Goal: Information Seeking & Learning: Learn about a topic

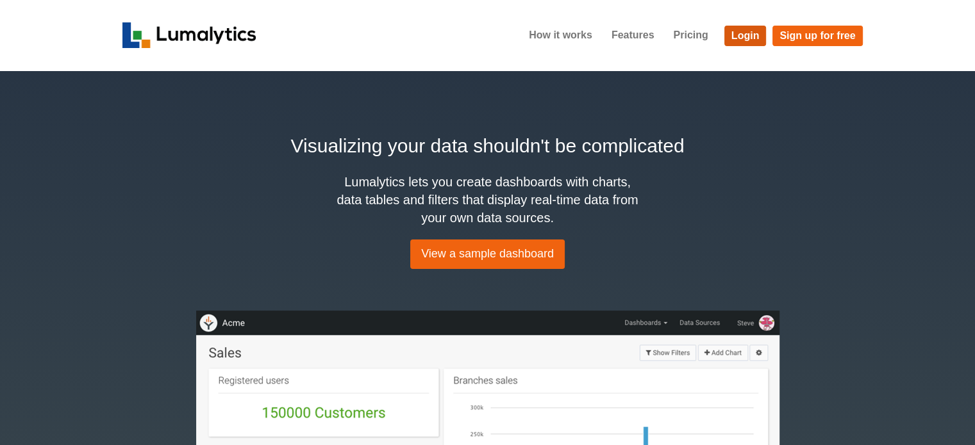
click at [746, 35] on link "Login" at bounding box center [745, 36] width 42 height 21
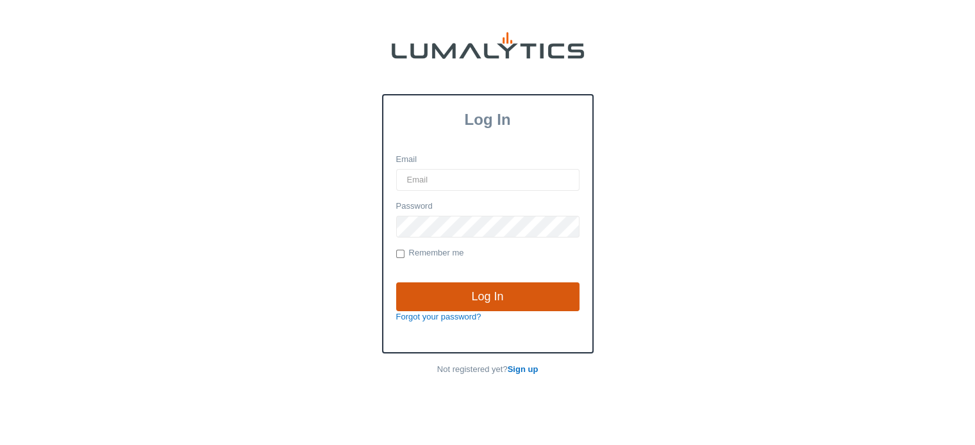
type input "cnoordyke@valleytruckparts.com"
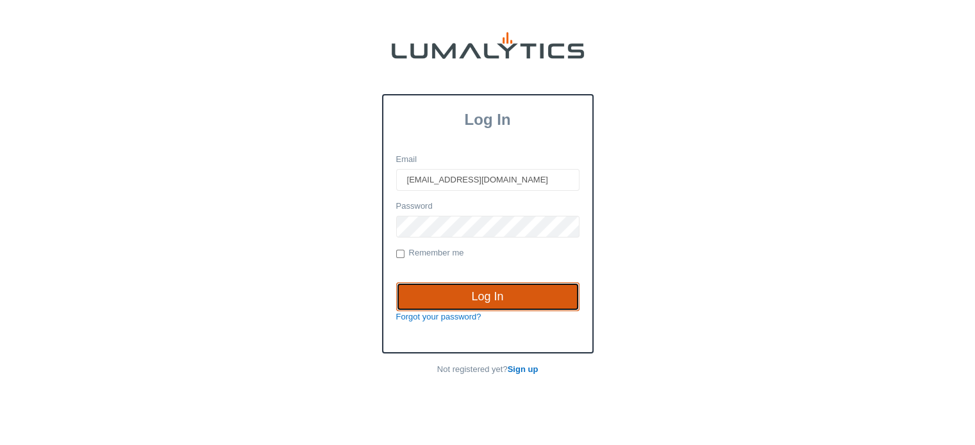
click at [486, 290] on input "Log In" at bounding box center [487, 297] width 183 height 29
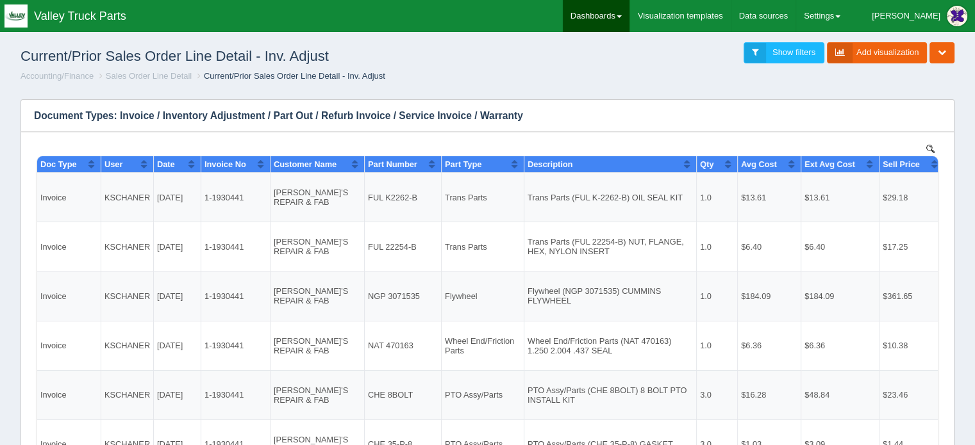
click at [629, 12] on link "Dashboards" at bounding box center [596, 16] width 67 height 32
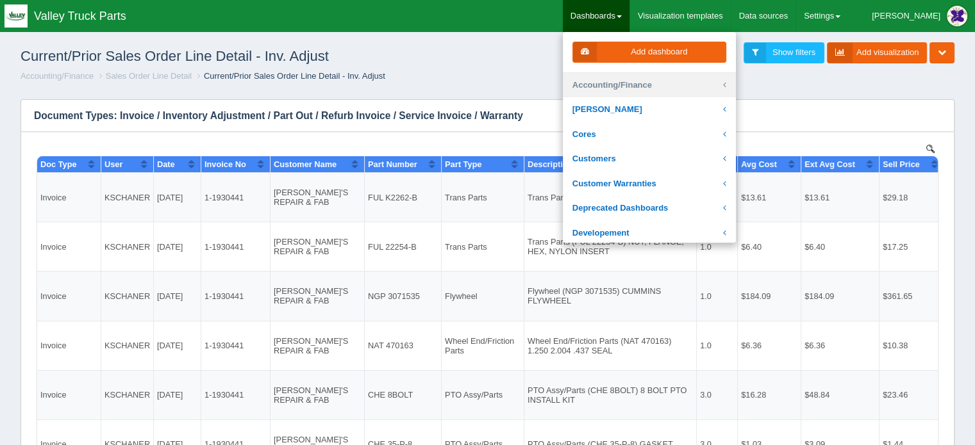
click at [658, 81] on link "Accounting/Finance" at bounding box center [649, 85] width 173 height 25
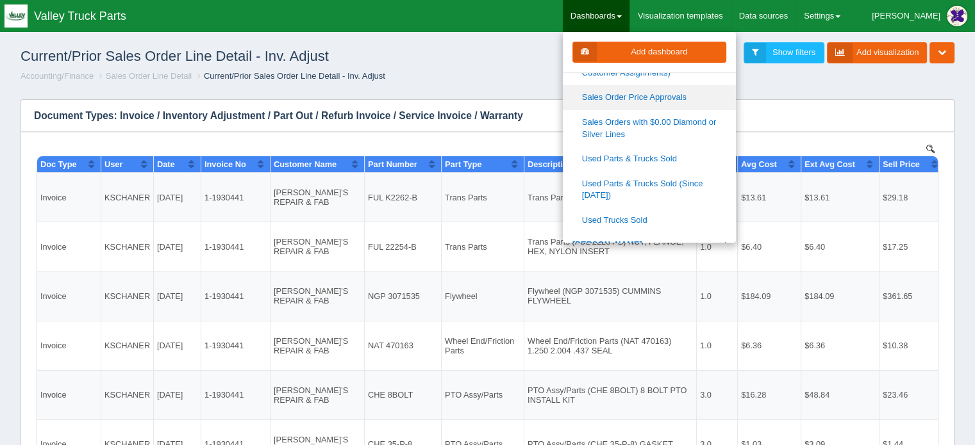
scroll to position [385, 0]
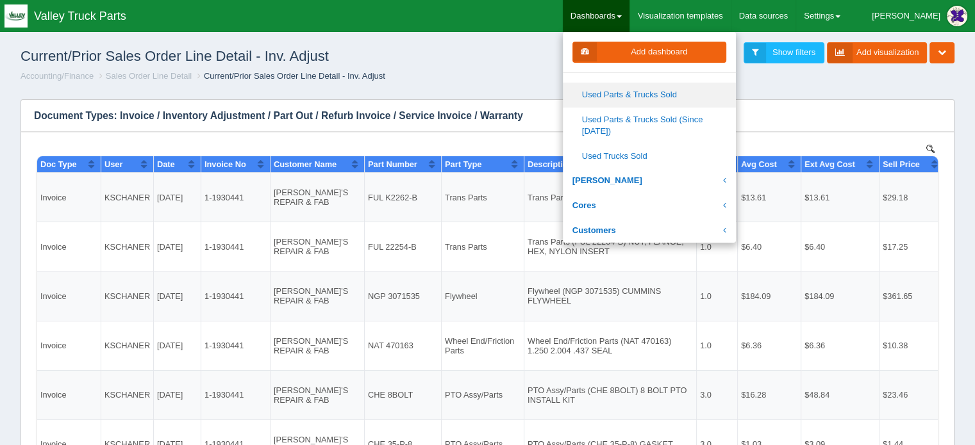
click at [669, 92] on link "Used Parts & Trucks Sold" at bounding box center [649, 95] width 173 height 25
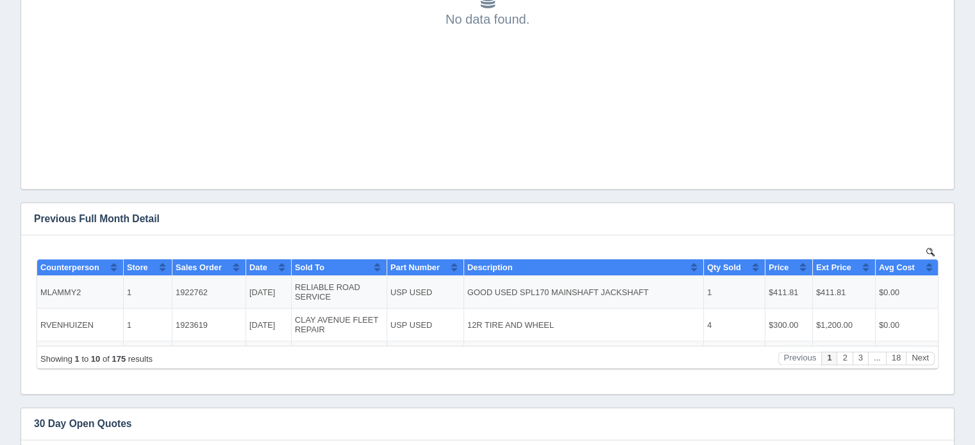
scroll to position [1538, 0]
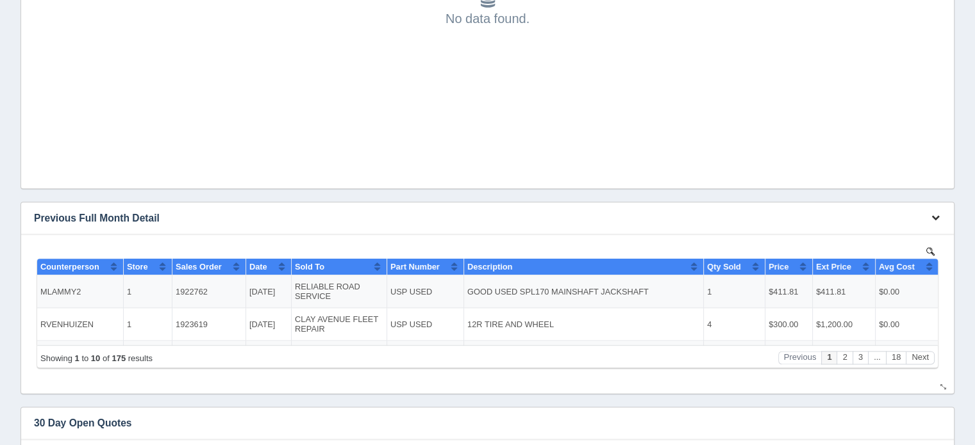
click at [938, 215] on icon "button" at bounding box center [935, 217] width 8 height 8
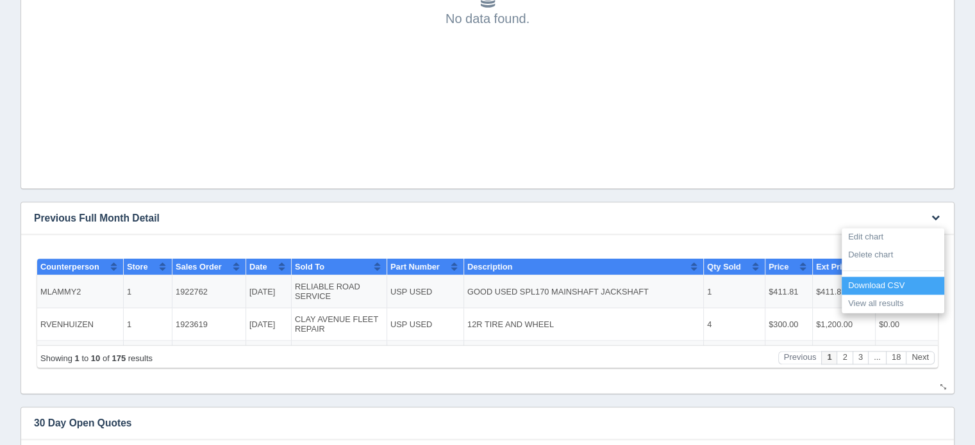
click at [863, 289] on link "Download CSV" at bounding box center [893, 286] width 103 height 19
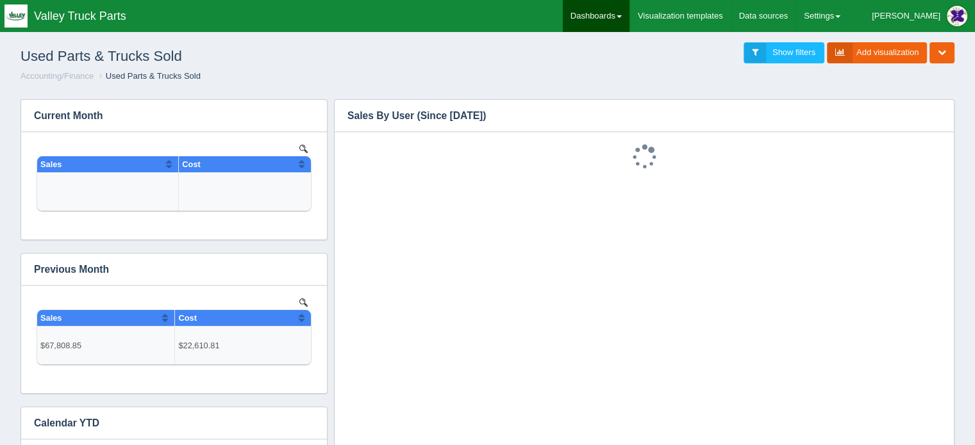
click at [629, 8] on link "Dashboards" at bounding box center [596, 16] width 67 height 32
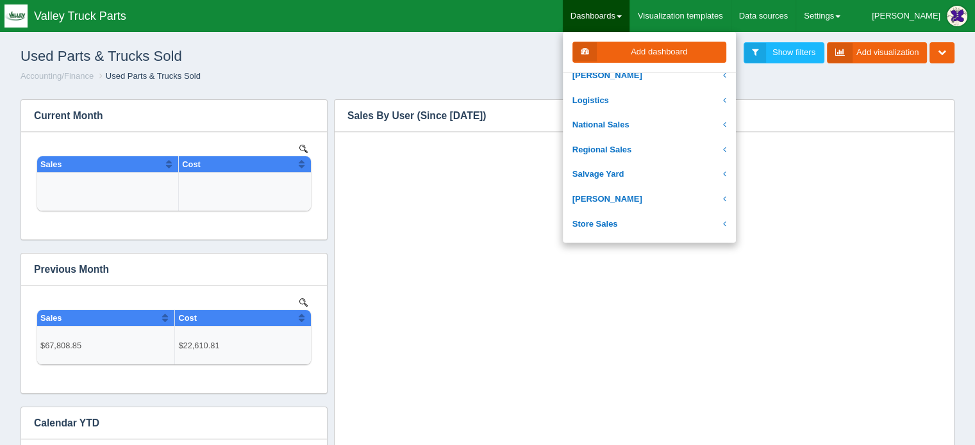
scroll to position [385, 0]
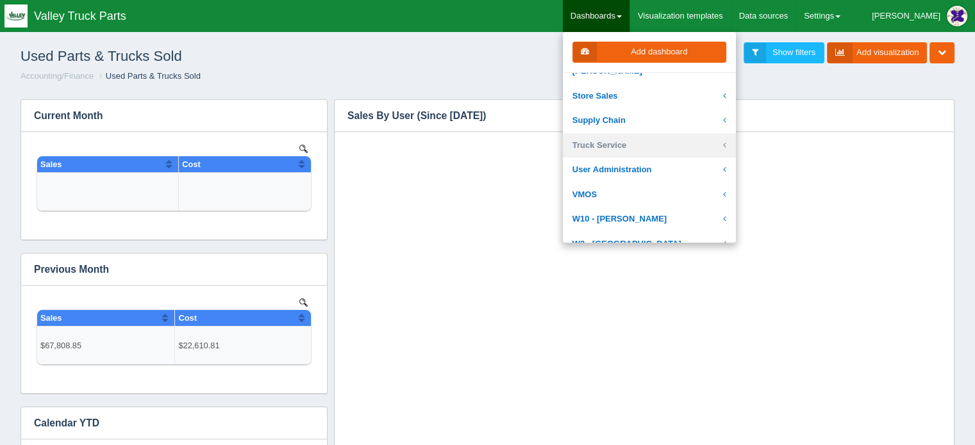
click at [638, 142] on link "Truck Service" at bounding box center [649, 145] width 173 height 25
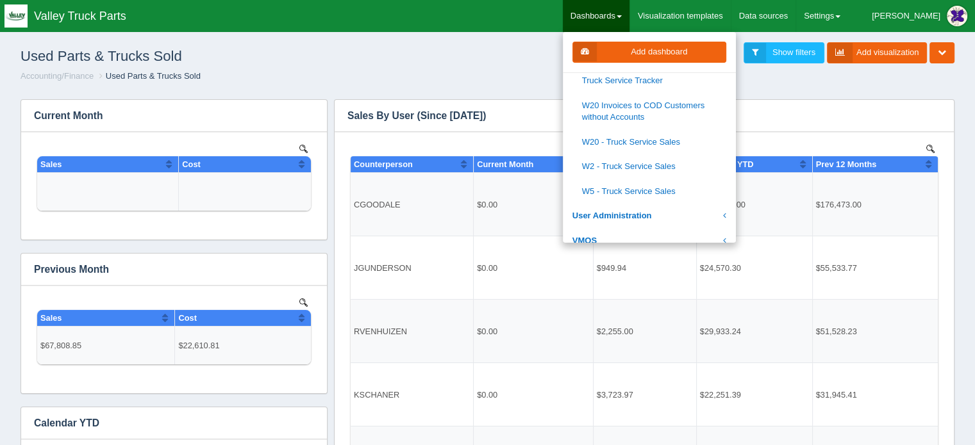
scroll to position [513, 0]
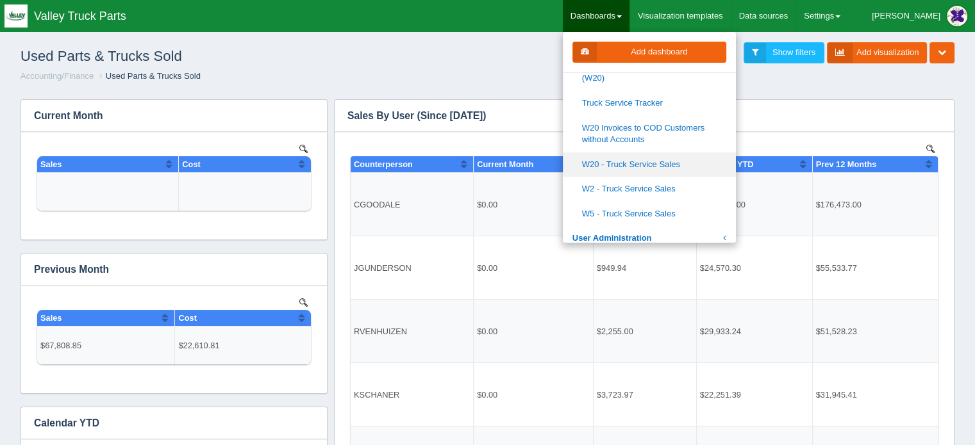
click at [661, 158] on link "W20 - Truck Service Sales" at bounding box center [649, 165] width 173 height 25
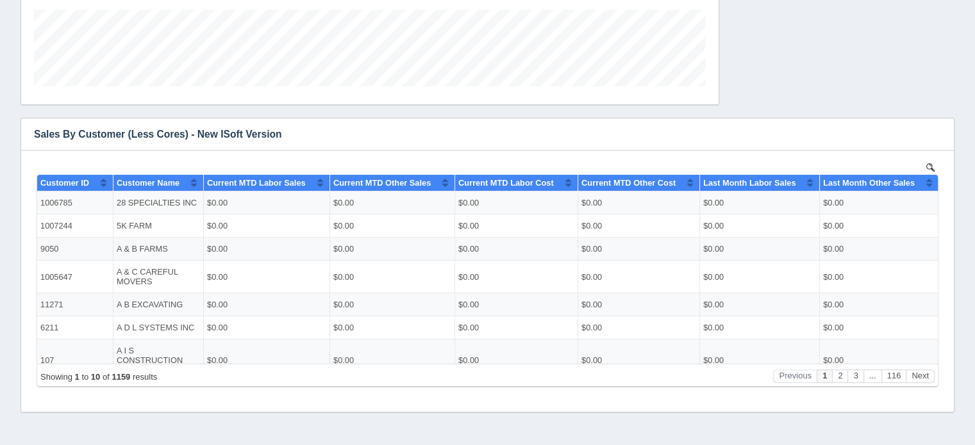
scroll to position [431, 0]
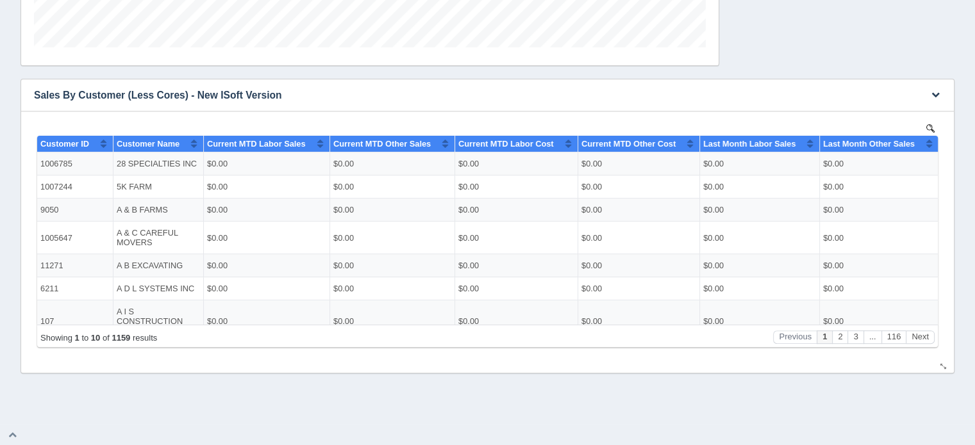
click at [929, 128] on img at bounding box center [930, 128] width 8 height 8
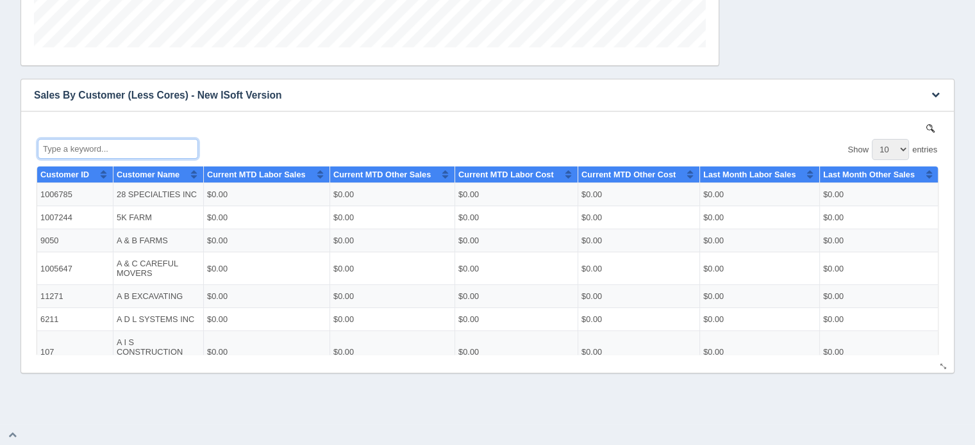
click at [71, 148] on input "Type a keyword..." at bounding box center [118, 148] width 160 height 20
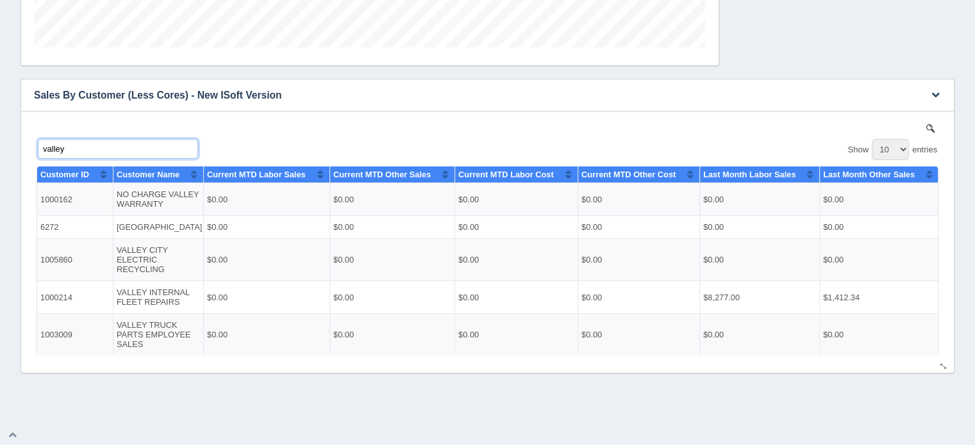
scroll to position [77, 0]
type input "valley"
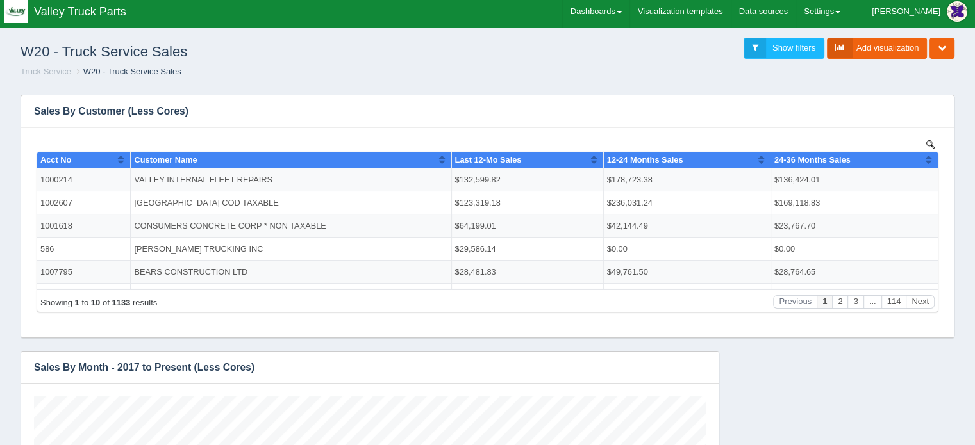
scroll to position [0, 0]
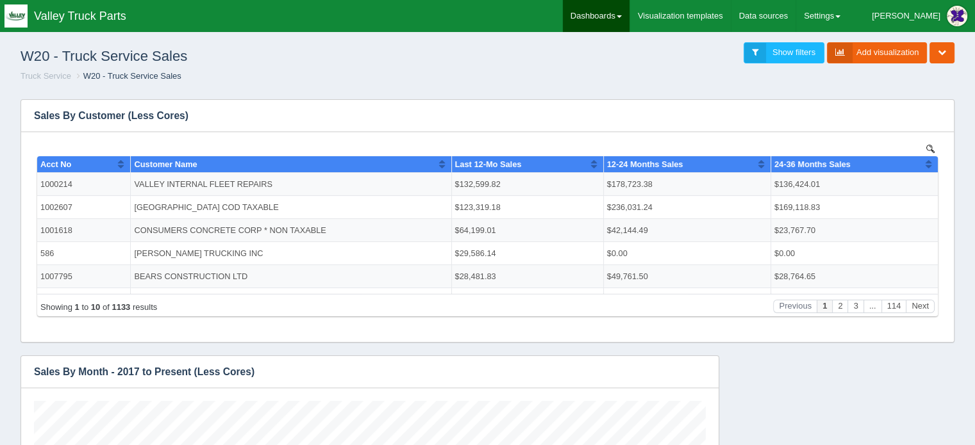
click at [629, 12] on link "Dashboards" at bounding box center [596, 16] width 67 height 32
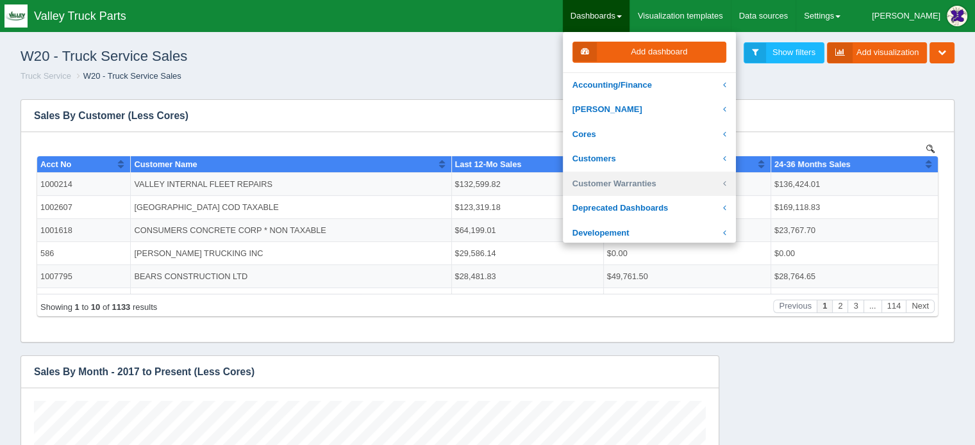
click at [656, 184] on link "Customer Warranties" at bounding box center [649, 184] width 173 height 25
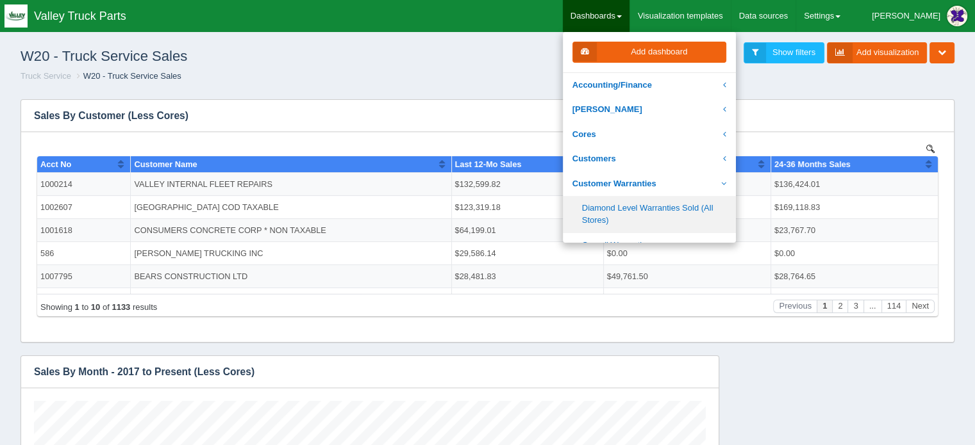
click at [643, 207] on link "Diamond Level Warranties Sold (All Stores)" at bounding box center [649, 214] width 173 height 37
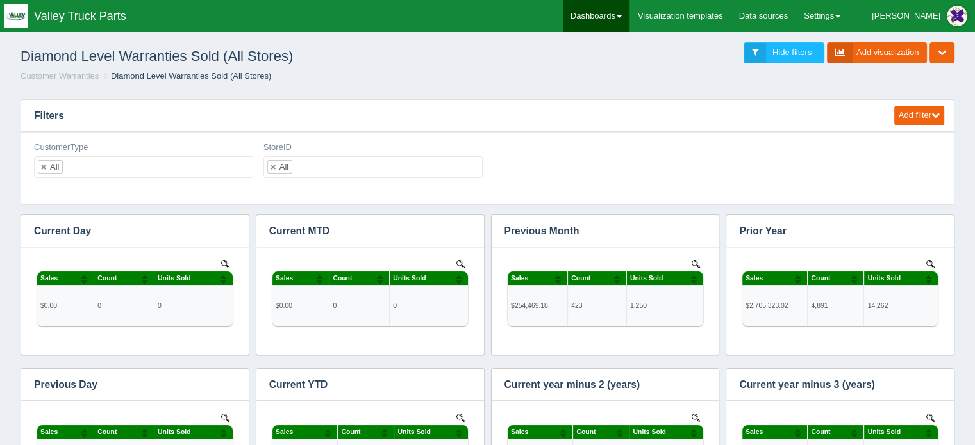
click at [629, 13] on link "Dashboards" at bounding box center [596, 16] width 67 height 32
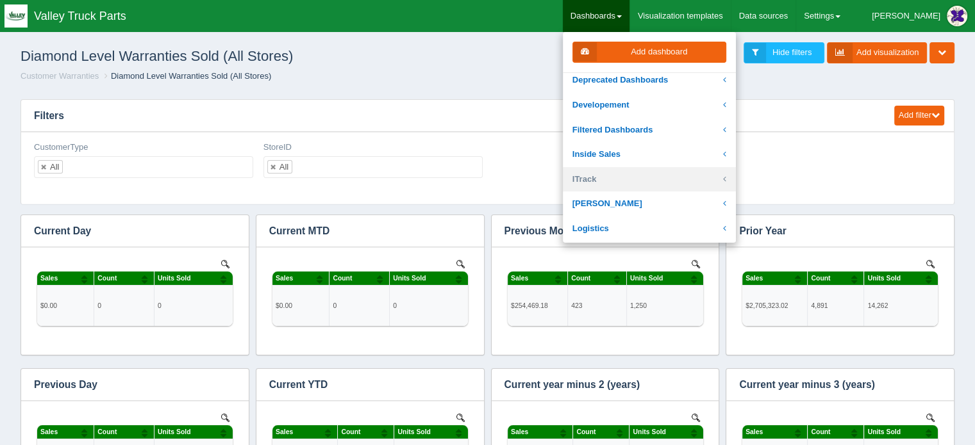
scroll to position [192, 0]
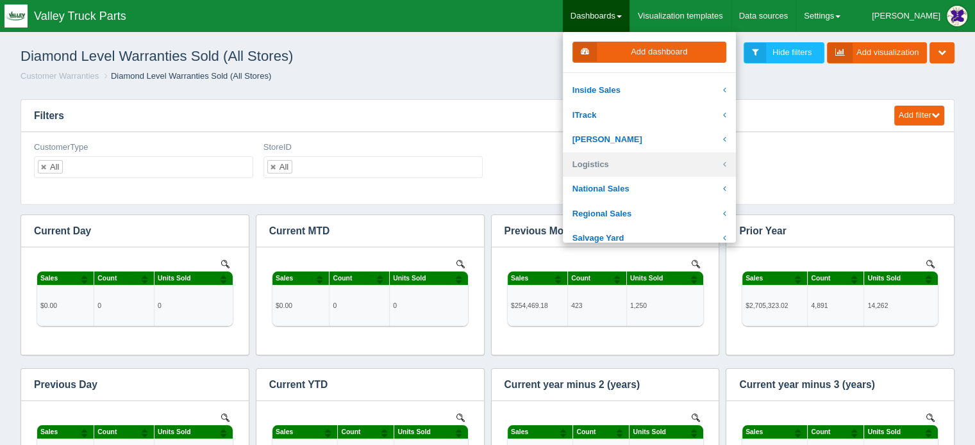
click at [626, 161] on link "Logistics" at bounding box center [649, 165] width 173 height 25
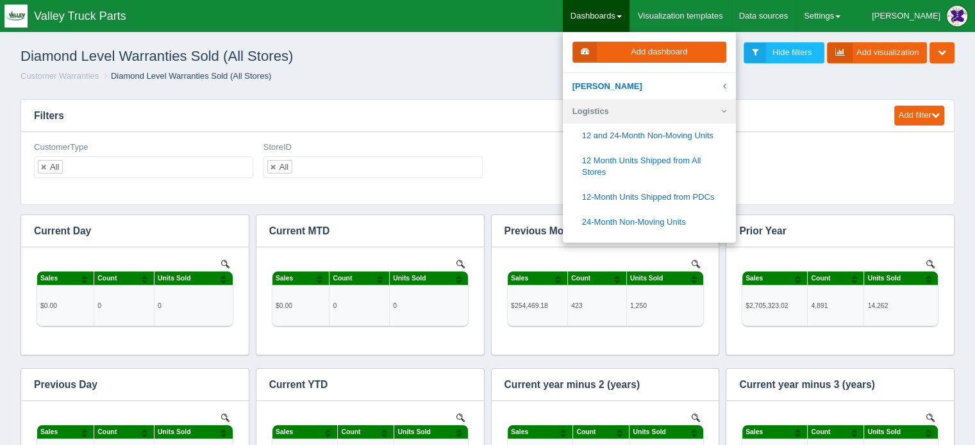
scroll to position [256, 0]
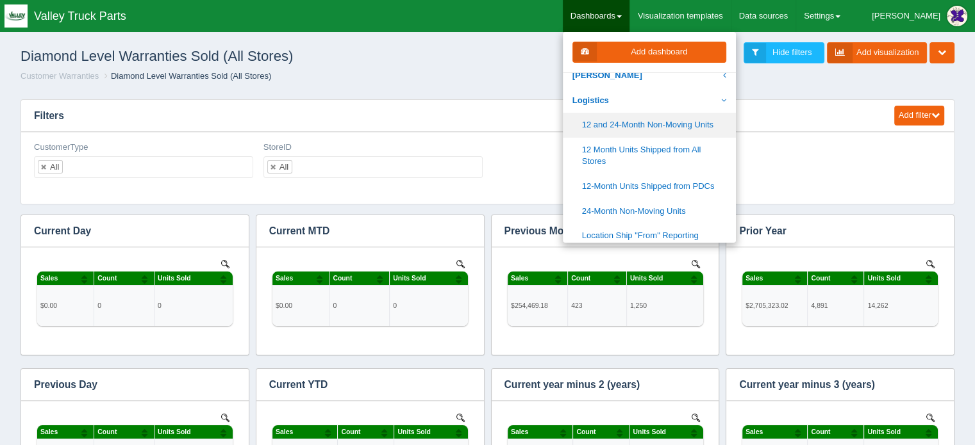
click at [660, 125] on link "12 and 24-Month Non-Moving Units" at bounding box center [649, 125] width 173 height 25
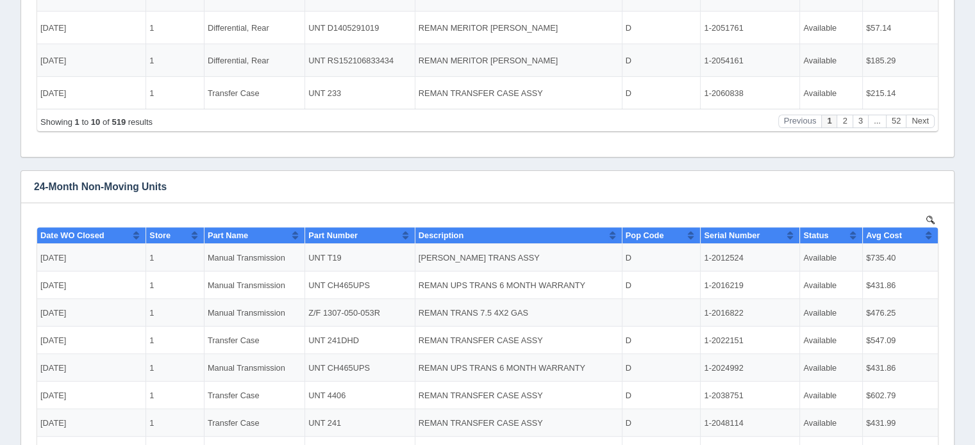
scroll to position [408, 0]
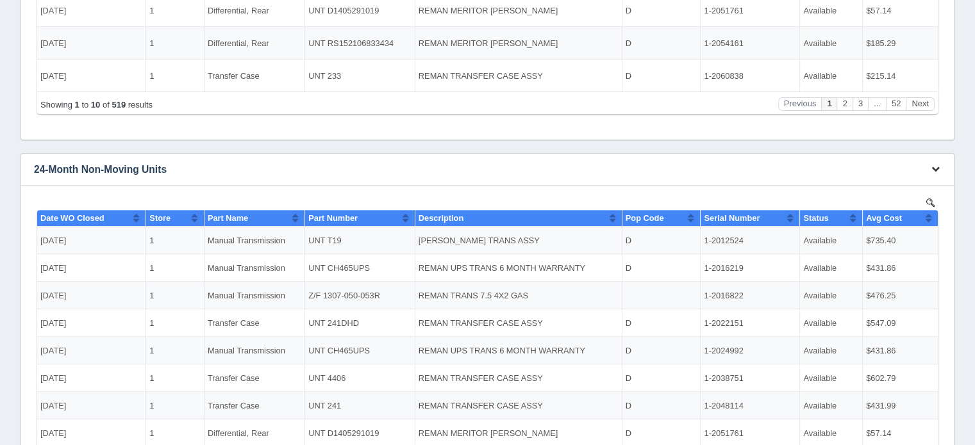
click at [935, 167] on icon "button" at bounding box center [935, 169] width 8 height 8
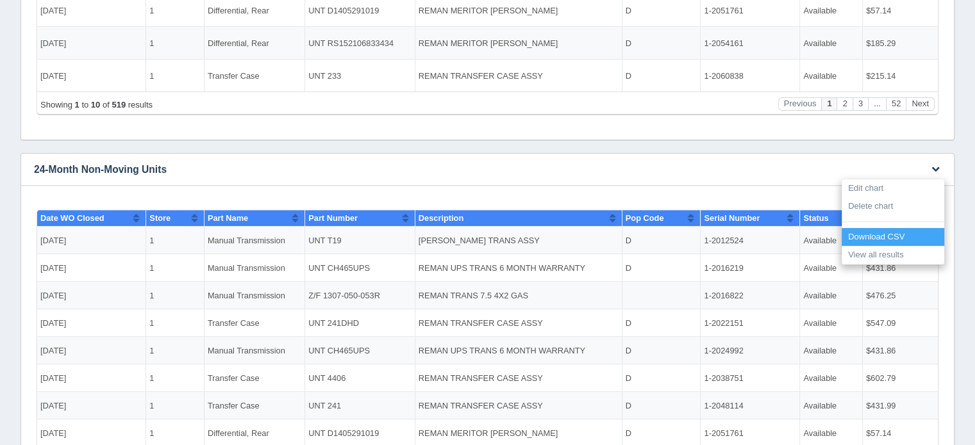
click at [879, 237] on link "Download CSV" at bounding box center [893, 237] width 103 height 19
